Goal: Navigation & Orientation: Find specific page/section

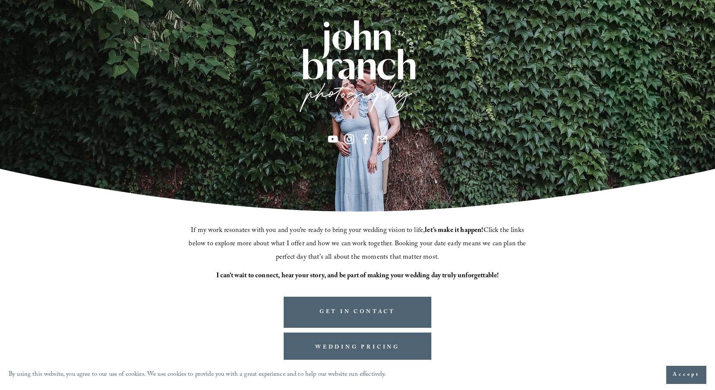
scroll to position [164, 0]
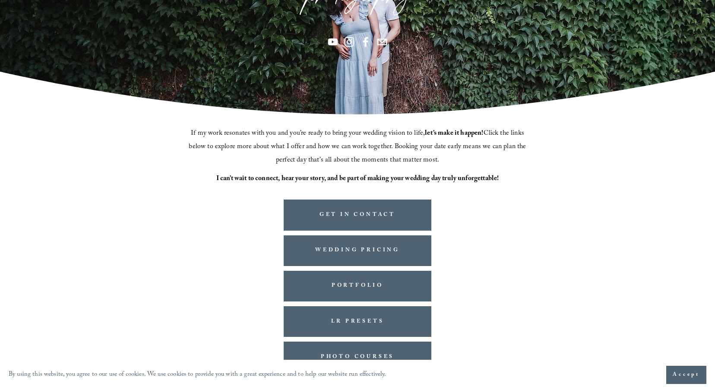
click at [684, 376] on span "Accept" at bounding box center [685, 374] width 27 height 9
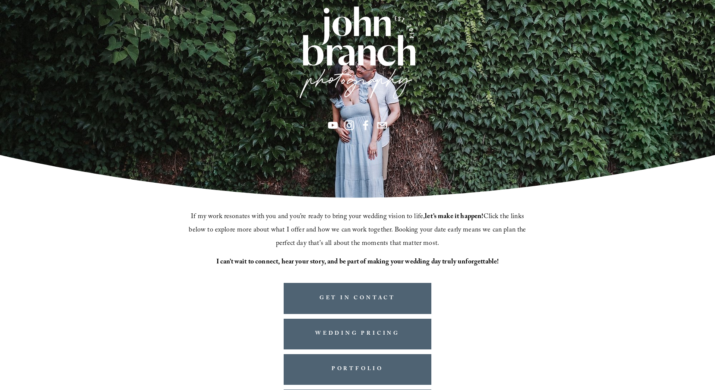
scroll to position [0, 0]
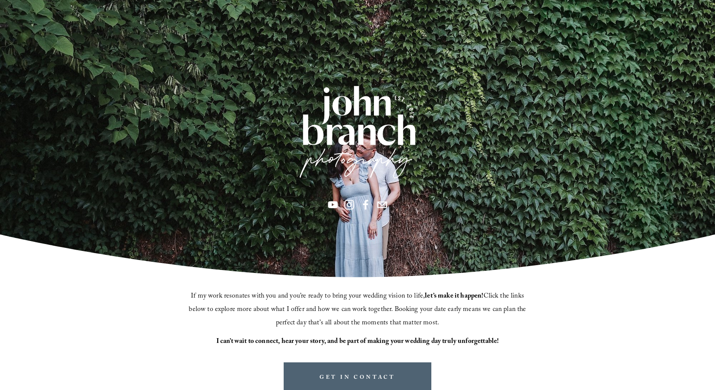
click at [350, 161] on div at bounding box center [357, 133] width 122 height 102
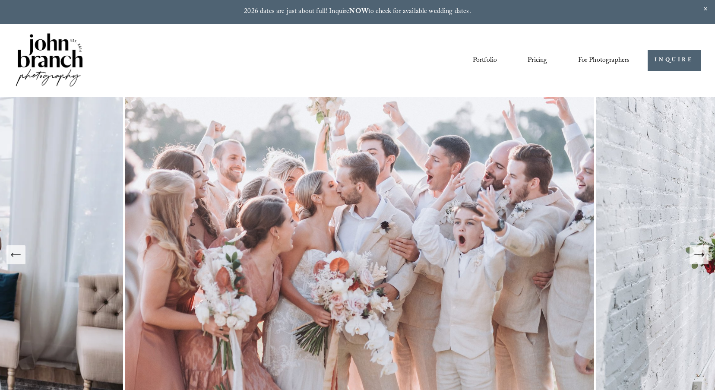
click at [0, 0] on span "Education" at bounding box center [0, 0] width 0 height 0
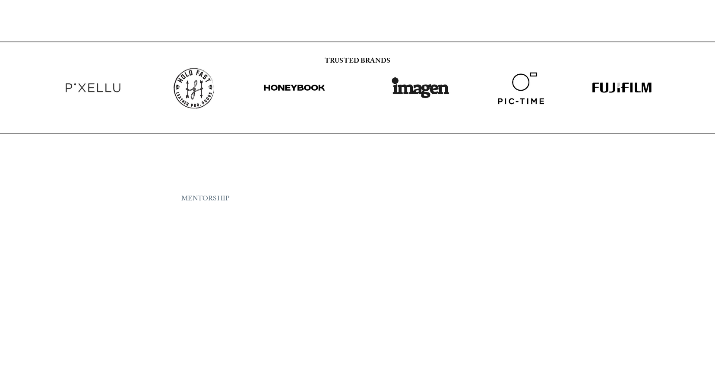
scroll to position [1358, 0]
